Goal: Use online tool/utility: Utilize a website feature to perform a specific function

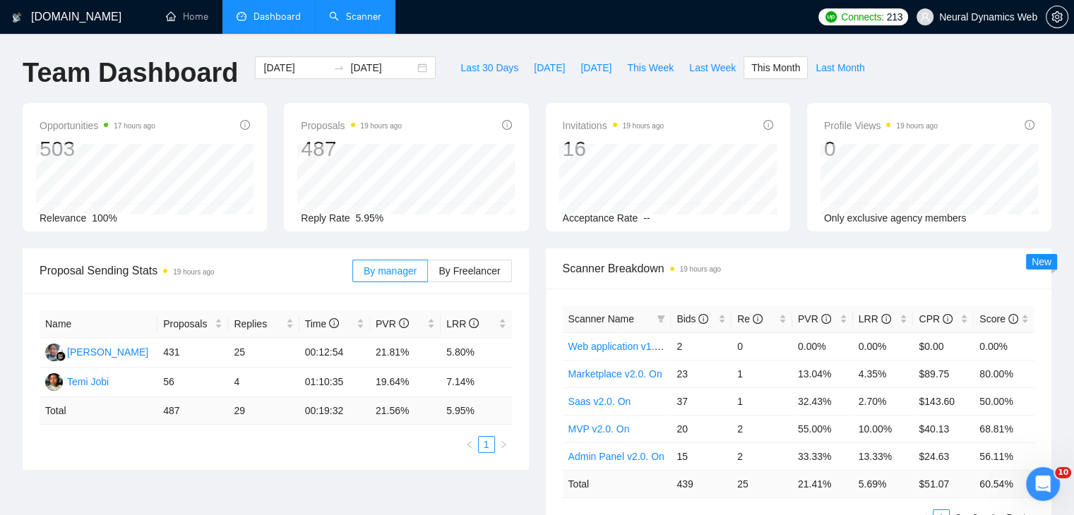
click at [380, 23] on link "Scanner" at bounding box center [355, 17] width 52 height 12
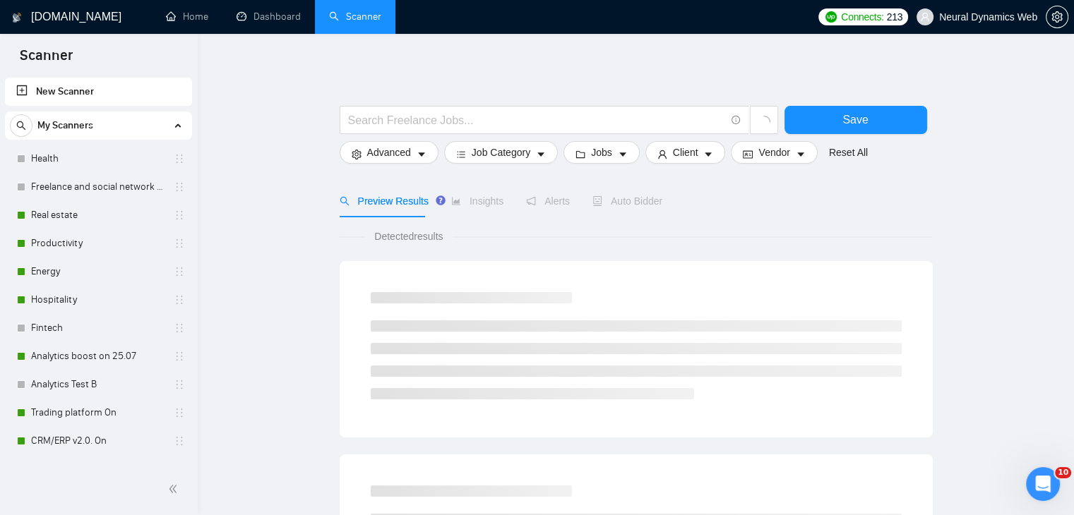
scroll to position [424, 0]
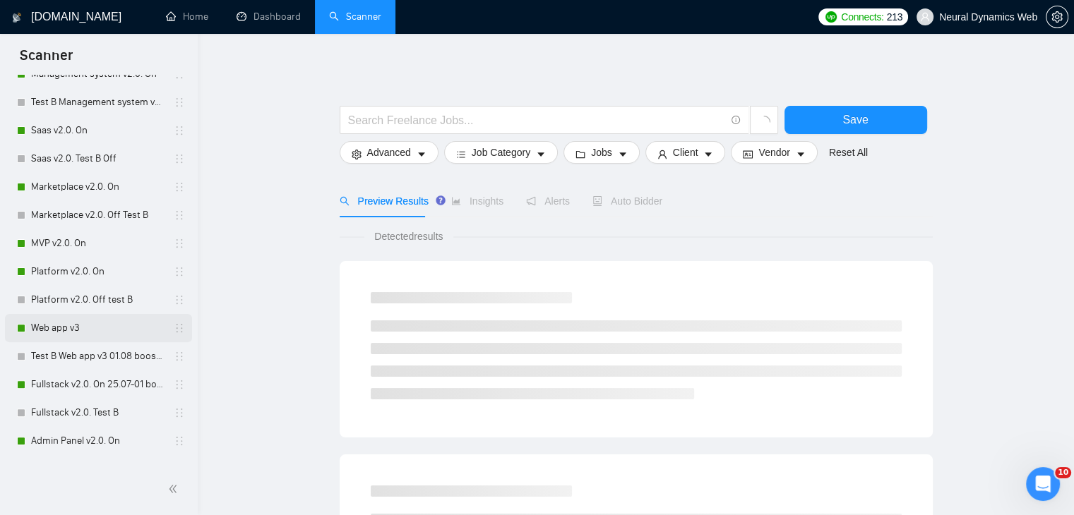
click at [73, 325] on link "Web app v3" at bounding box center [98, 328] width 134 height 28
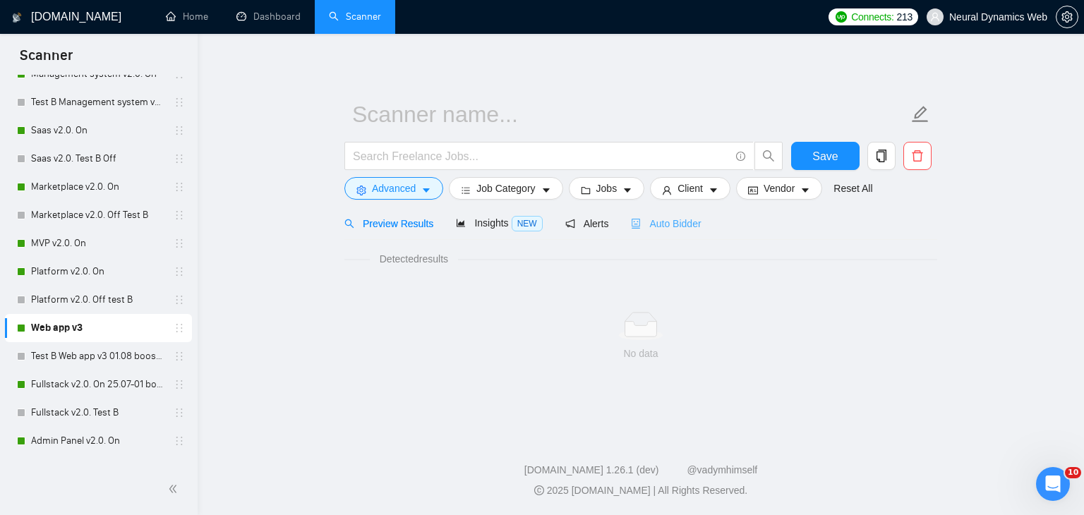
click at [647, 232] on div "Auto Bidder" at bounding box center [666, 223] width 70 height 33
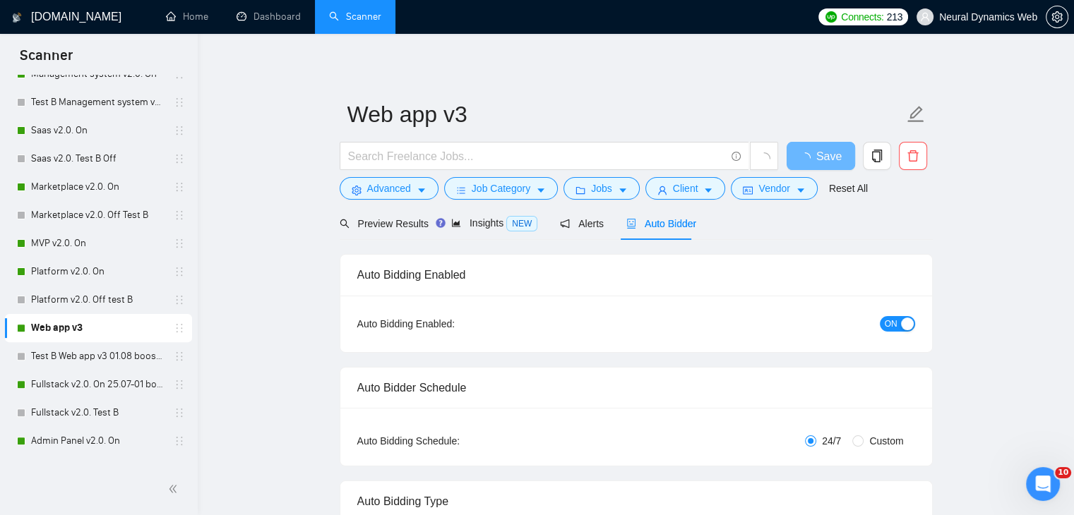
checkbox input "true"
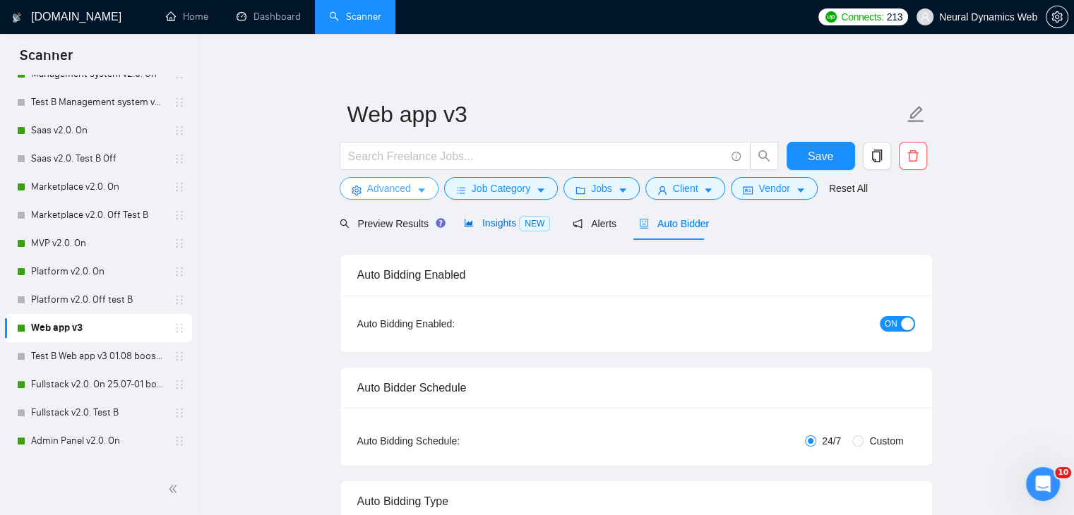
click at [494, 220] on span "Insights NEW" at bounding box center [507, 222] width 86 height 11
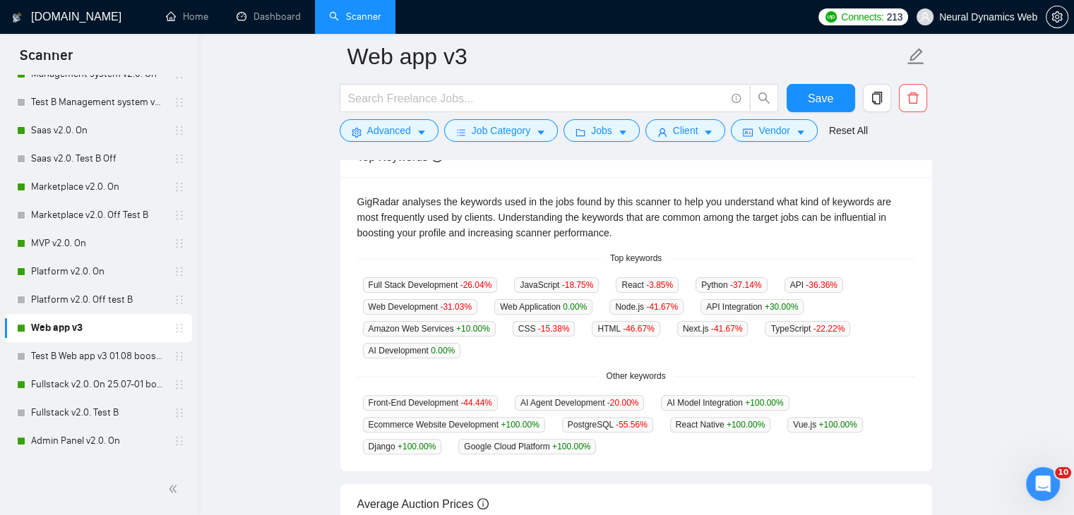
scroll to position [282, 0]
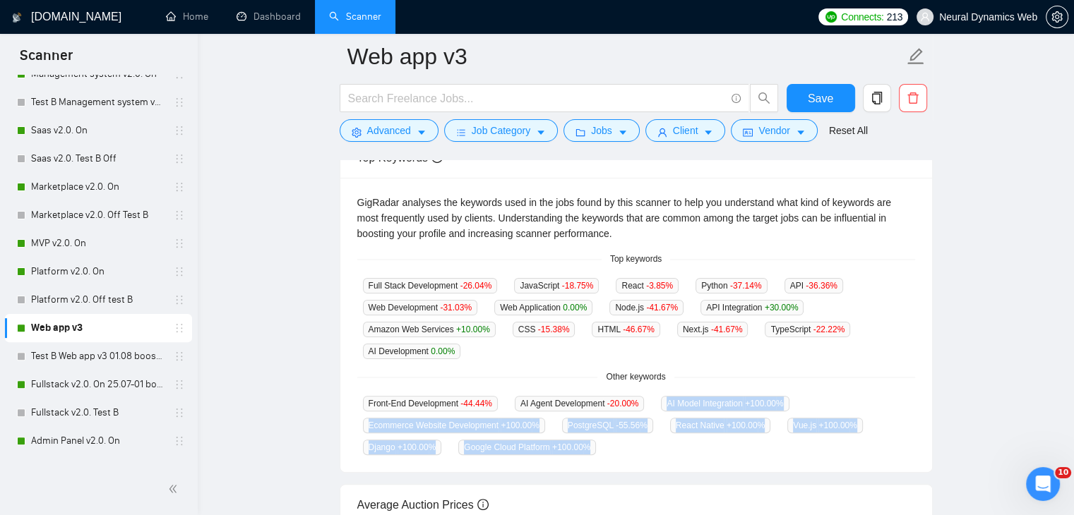
drag, startPoint x: 664, startPoint y: 402, endPoint x: 666, endPoint y: 458, distance: 56.5
click at [666, 458] on div "GigRadar analyses the keywords used in the jobs found by this scanner to help y…" at bounding box center [636, 325] width 592 height 294
copy div "AI Model Integration +100.00 % Ecommerce Website Development +100.00 % PostgreS…"
